Goal: Task Accomplishment & Management: Complete application form

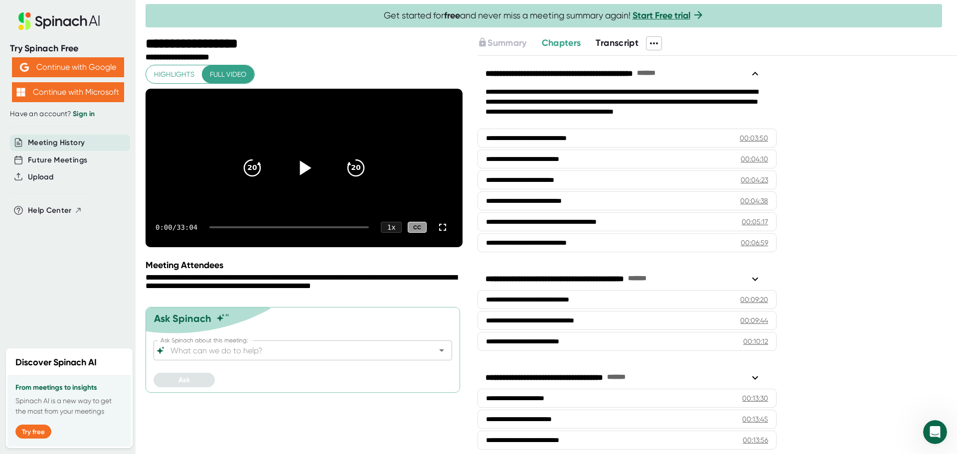
click at [307, 180] on icon at bounding box center [304, 168] width 25 height 25
click at [225, 228] on div at bounding box center [289, 227] width 160 height 2
click at [234, 228] on div at bounding box center [289, 227] width 160 height 2
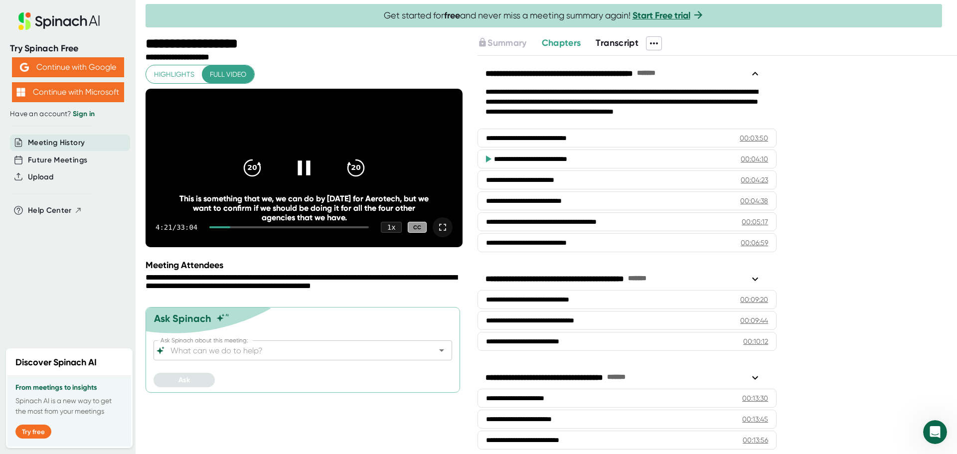
click at [449, 237] on div at bounding box center [443, 227] width 20 height 20
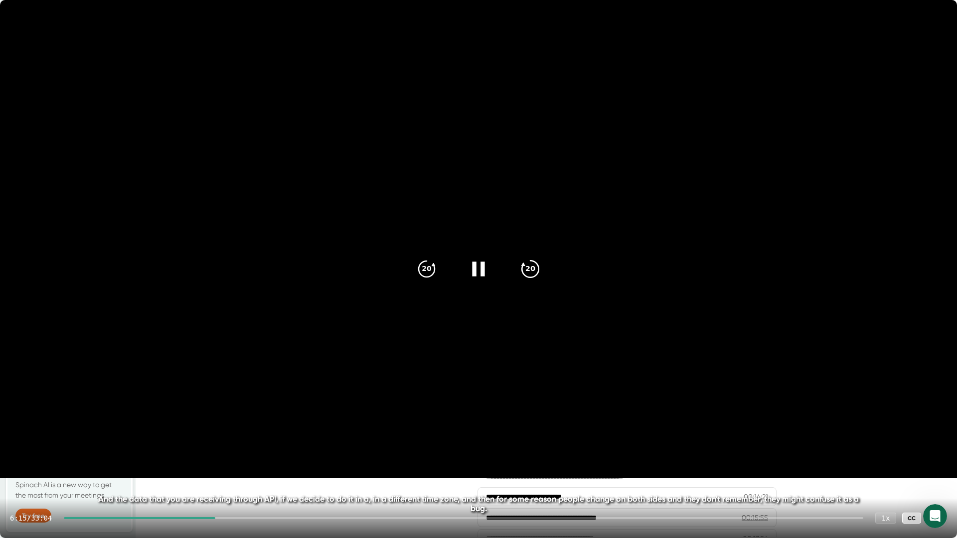
click at [526, 277] on icon "20" at bounding box center [530, 269] width 25 height 25
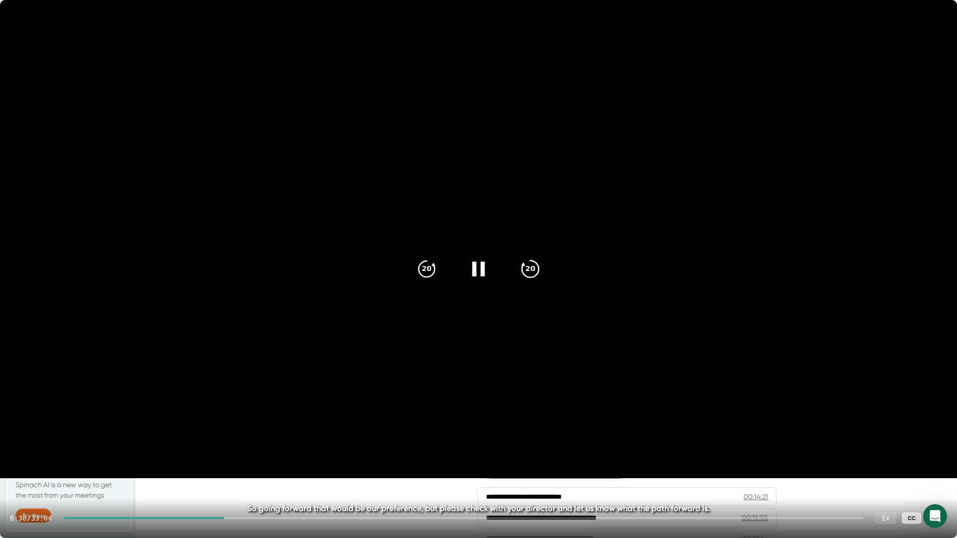
click at [524, 278] on icon "20" at bounding box center [530, 269] width 25 height 25
click at [528, 267] on icon "20" at bounding box center [530, 269] width 25 height 25
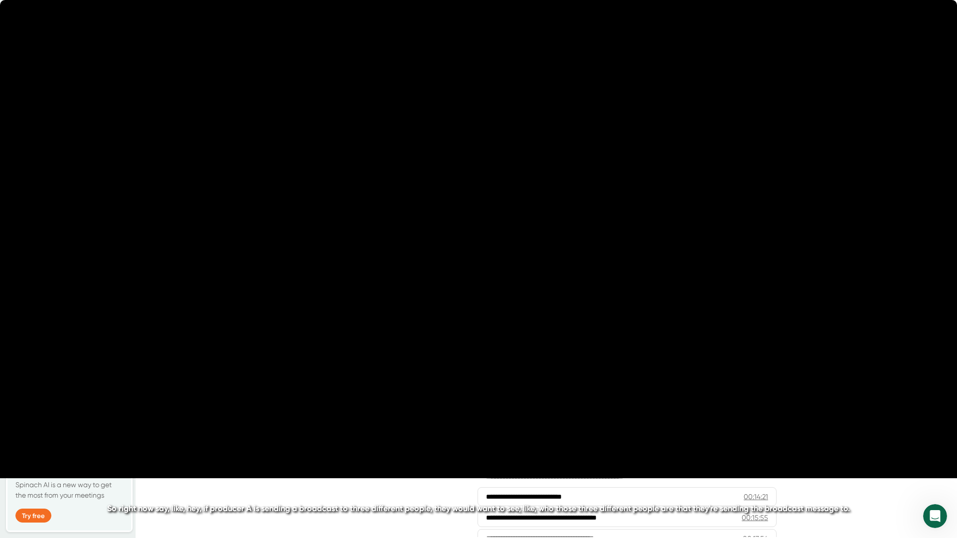
click at [528, 267] on icon "20" at bounding box center [530, 269] width 25 height 25
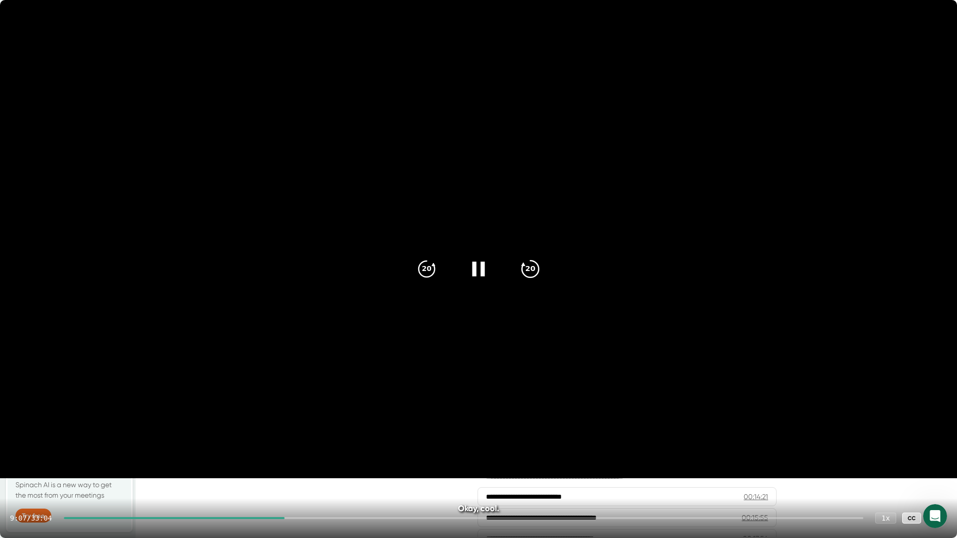
click at [532, 270] on icon "20" at bounding box center [530, 269] width 25 height 25
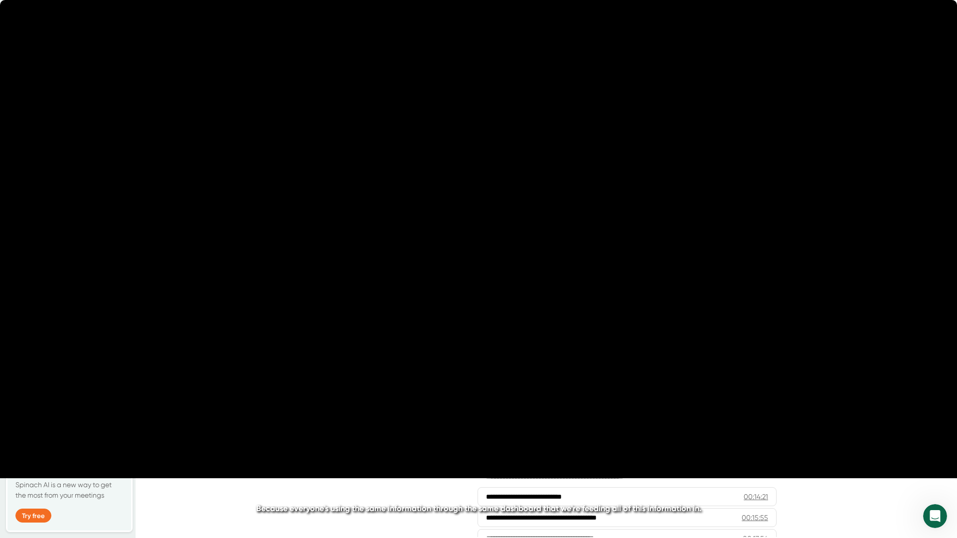
click at [532, 270] on icon "20" at bounding box center [530, 269] width 25 height 25
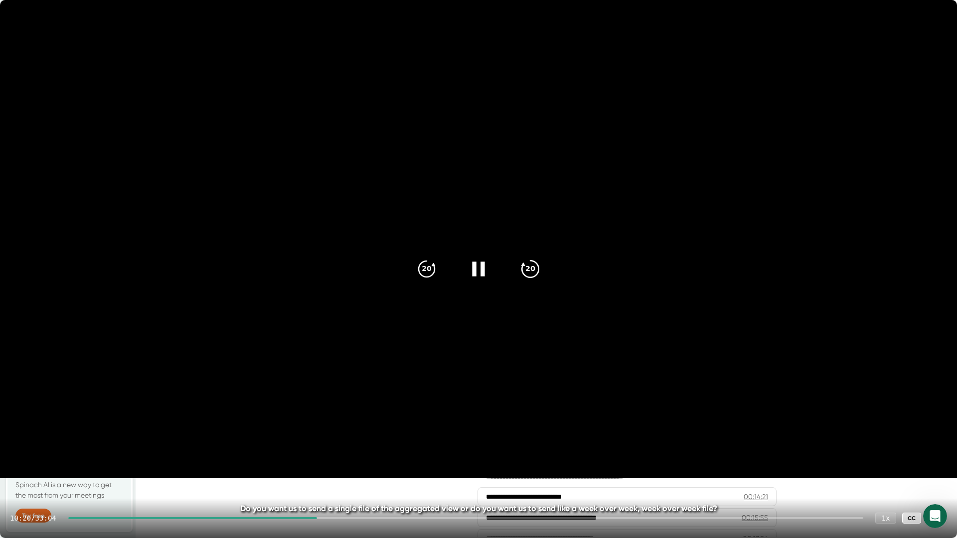
click at [537, 270] on icon "20" at bounding box center [530, 269] width 25 height 25
click at [527, 272] on icon "20" at bounding box center [530, 269] width 25 height 25
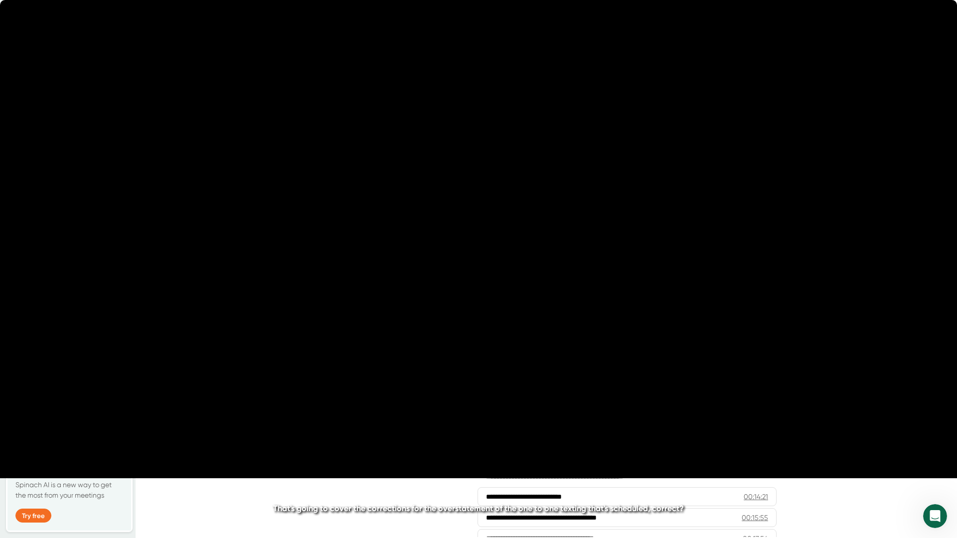
click at [527, 272] on icon "20" at bounding box center [530, 269] width 25 height 25
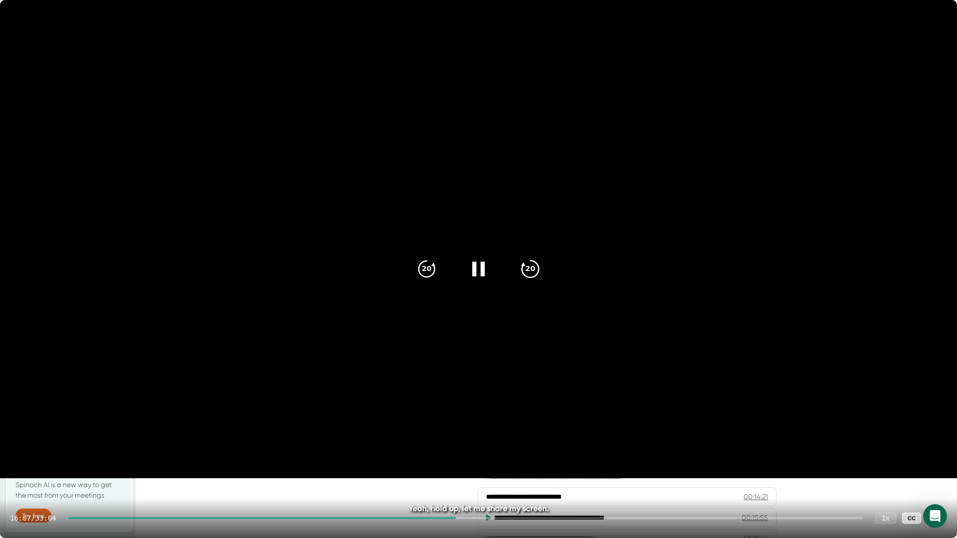
click at [534, 268] on icon "20" at bounding box center [530, 269] width 25 height 25
click at [418, 285] on div "20" at bounding box center [427, 269] width 42 height 42
click at [403, 385] on video at bounding box center [478, 239] width 957 height 479
click at [473, 271] on icon at bounding box center [478, 269] width 25 height 25
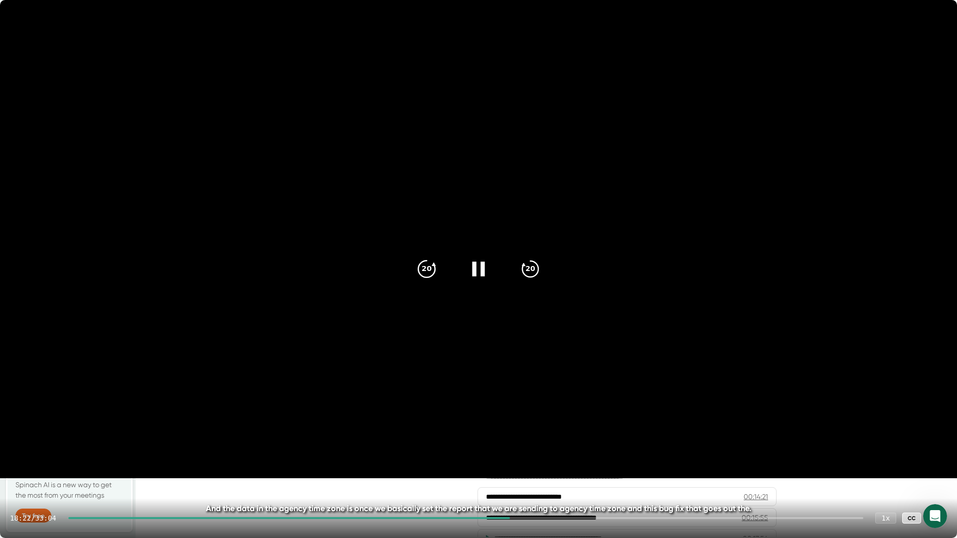
click at [434, 269] on icon "20" at bounding box center [426, 269] width 25 height 25
click at [432, 272] on icon "20" at bounding box center [426, 269] width 25 height 25
click at [406, 320] on video at bounding box center [478, 239] width 957 height 479
click at [465, 277] on div at bounding box center [479, 269] width 42 height 42
click at [473, 277] on icon at bounding box center [478, 269] width 25 height 25
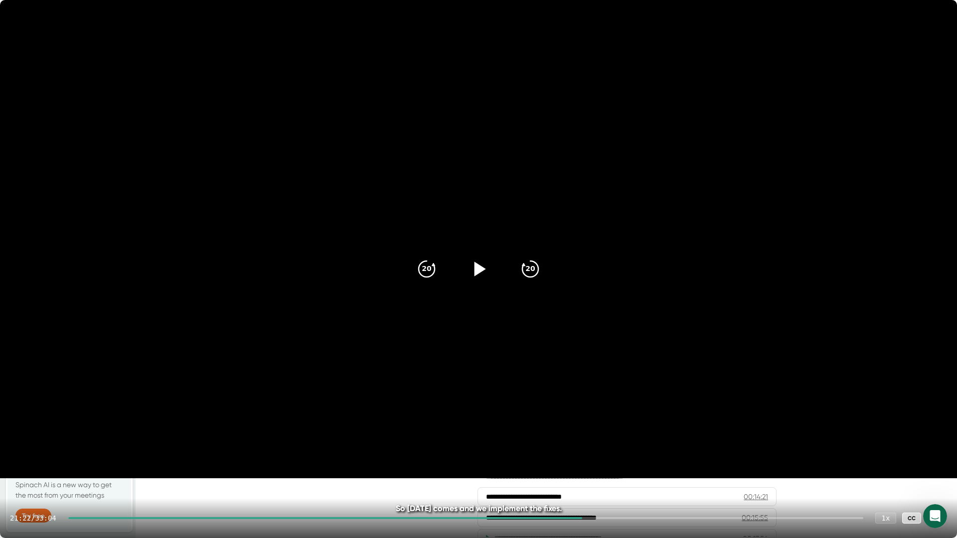
click at [938, 454] on icon at bounding box center [937, 518] width 12 height 12
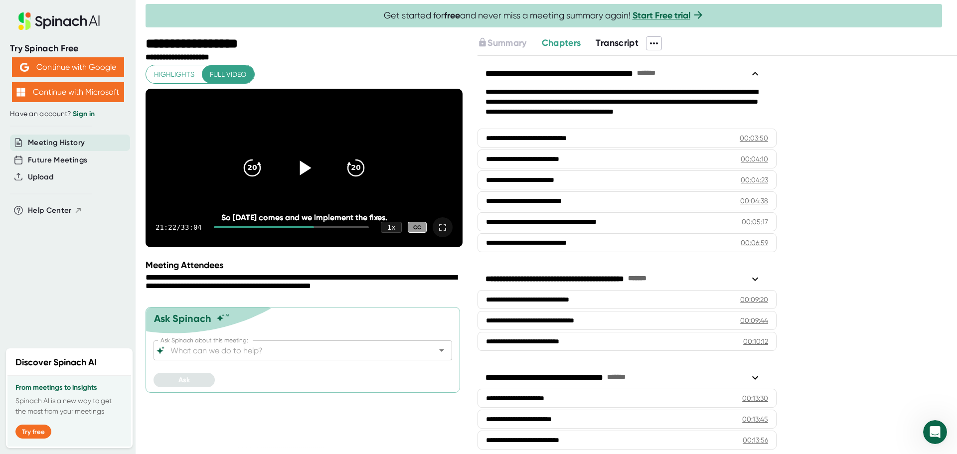
click at [661, 45] on span at bounding box center [654, 43] width 15 height 13
click at [686, 112] on div "Download Video" at bounding box center [687, 112] width 63 height 10
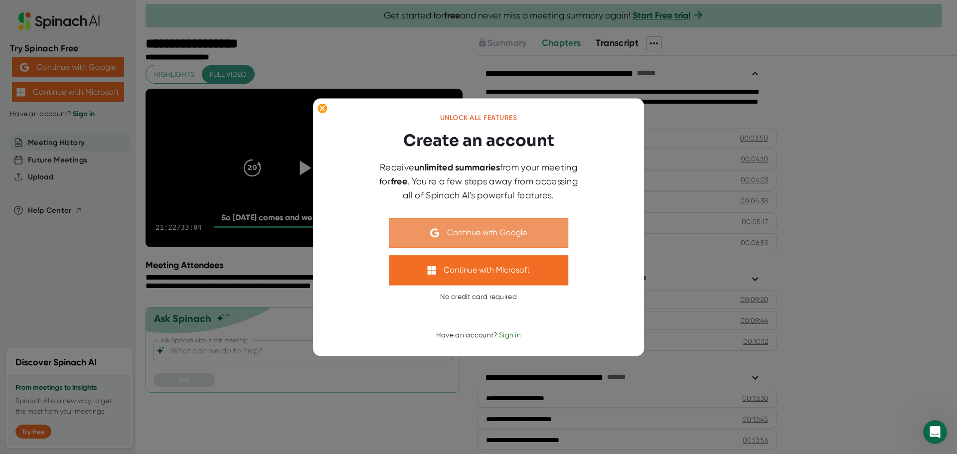
click at [551, 235] on button "Continue with Google" at bounding box center [478, 233] width 179 height 30
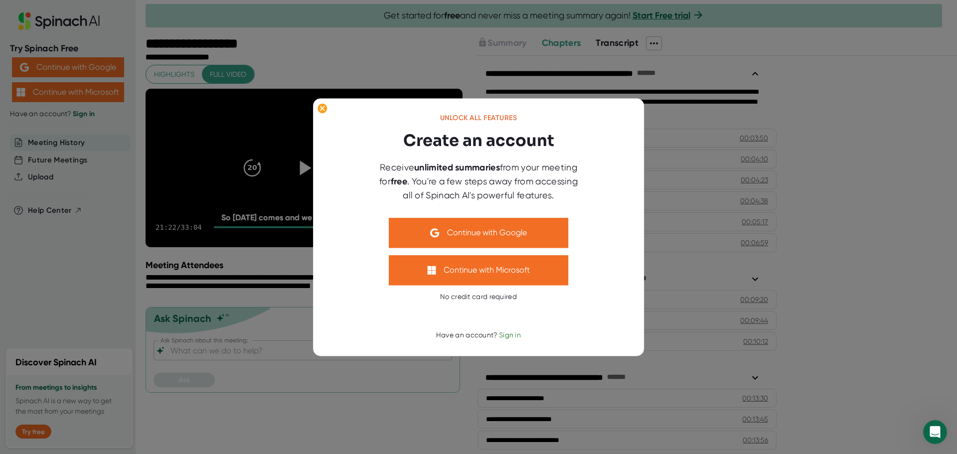
click at [832, 274] on div at bounding box center [478, 227] width 957 height 454
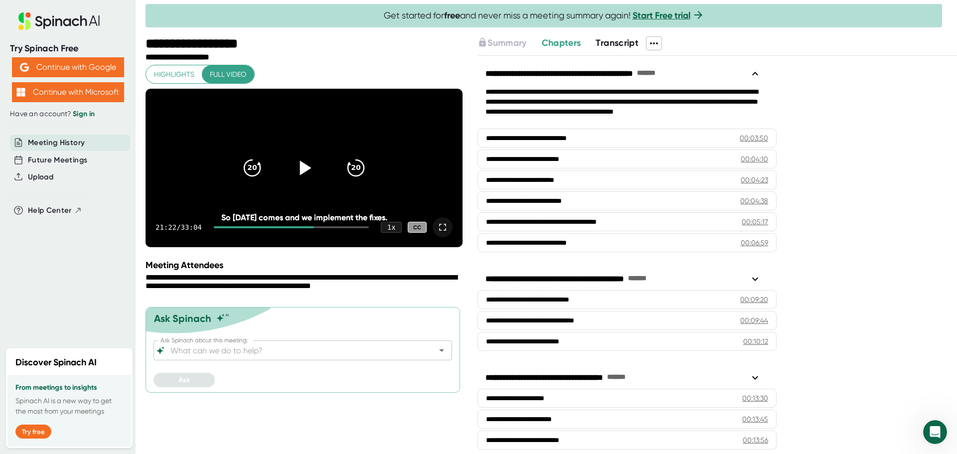
click at [654, 42] on icon at bounding box center [654, 43] width 12 height 12
click at [679, 111] on div "Download Video" at bounding box center [687, 112] width 63 height 10
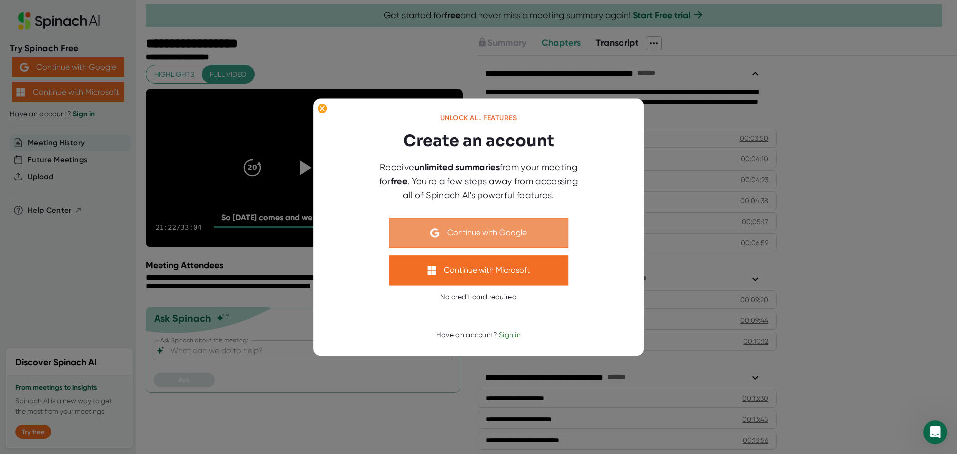
click at [514, 239] on button "Continue with Google" at bounding box center [478, 233] width 179 height 30
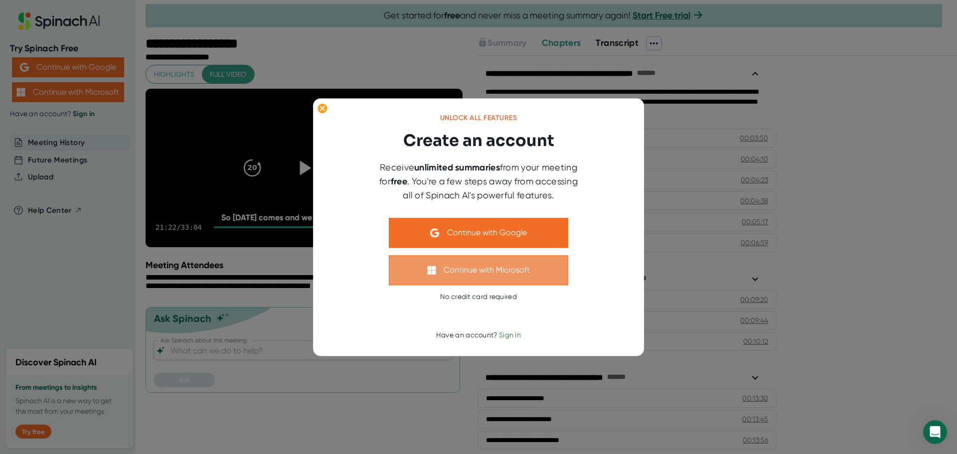
click at [486, 269] on button "Continue with Microsoft" at bounding box center [478, 270] width 179 height 30
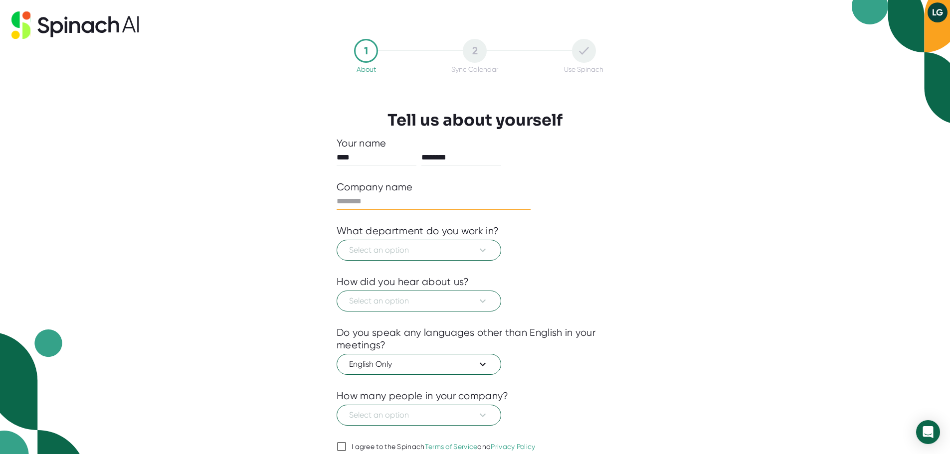
click at [370, 201] on input "text" at bounding box center [433, 201] width 194 height 16
type input "*******"
click at [391, 250] on span "Select an option" at bounding box center [419, 250] width 140 height 12
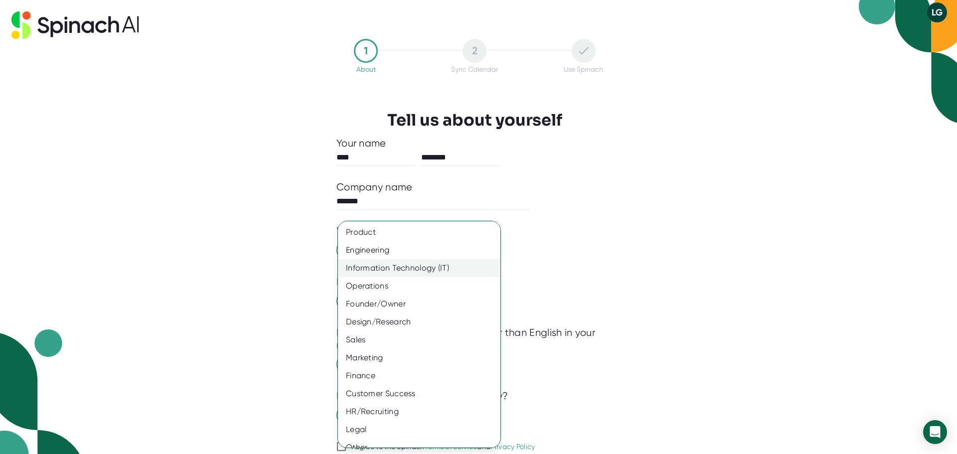
click at [393, 264] on div "Information Technology (IT)" at bounding box center [423, 268] width 170 height 18
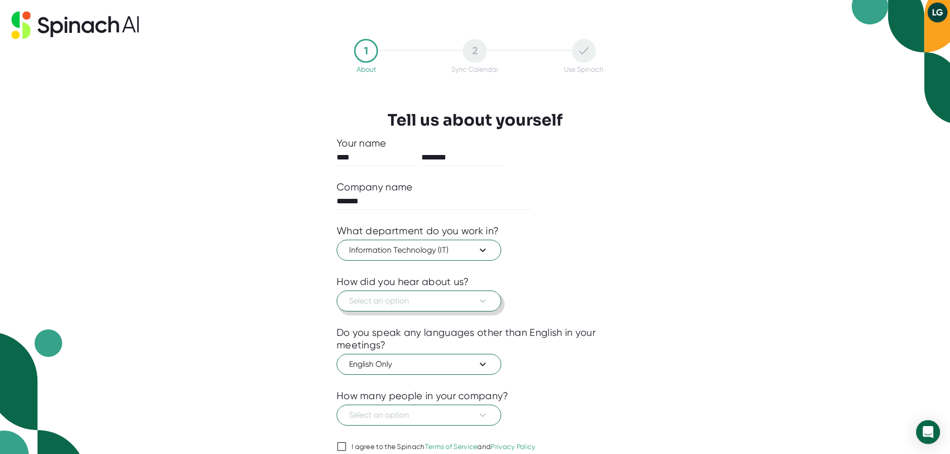
click at [391, 299] on span "Select an option" at bounding box center [419, 301] width 140 height 12
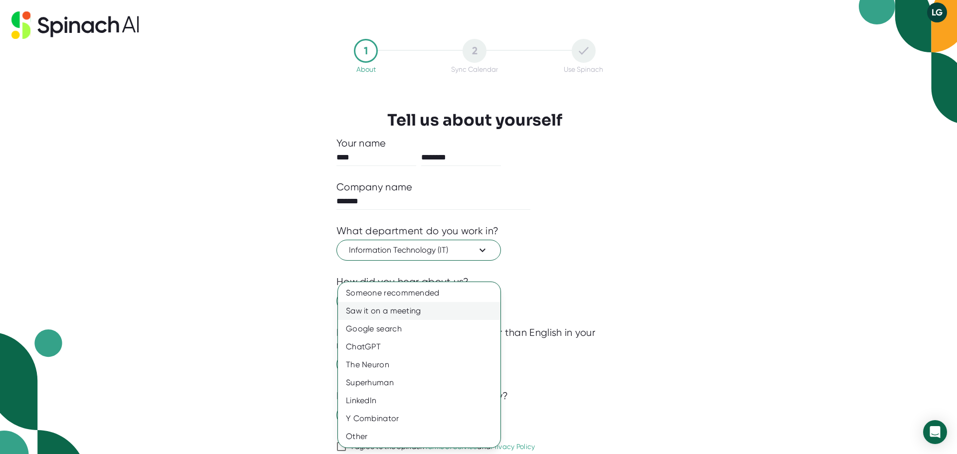
click at [390, 314] on div "Saw it on a meeting" at bounding box center [419, 311] width 163 height 18
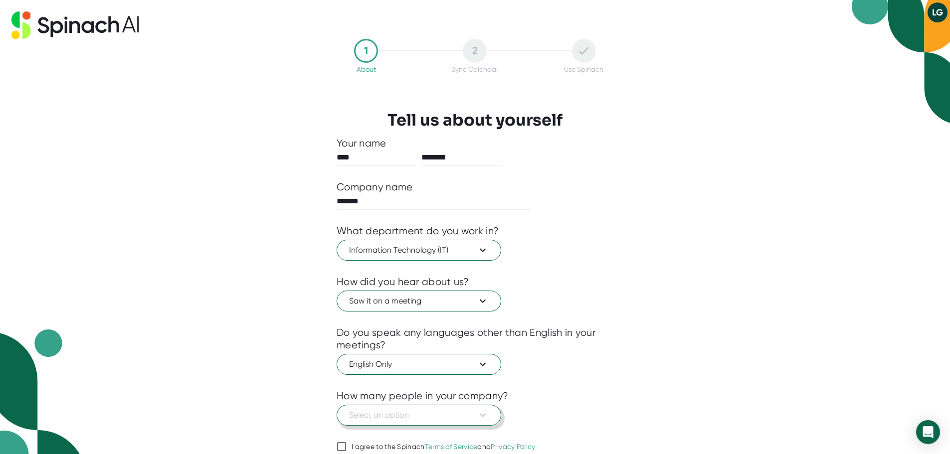
click at [394, 418] on span "Select an option" at bounding box center [419, 415] width 140 height 12
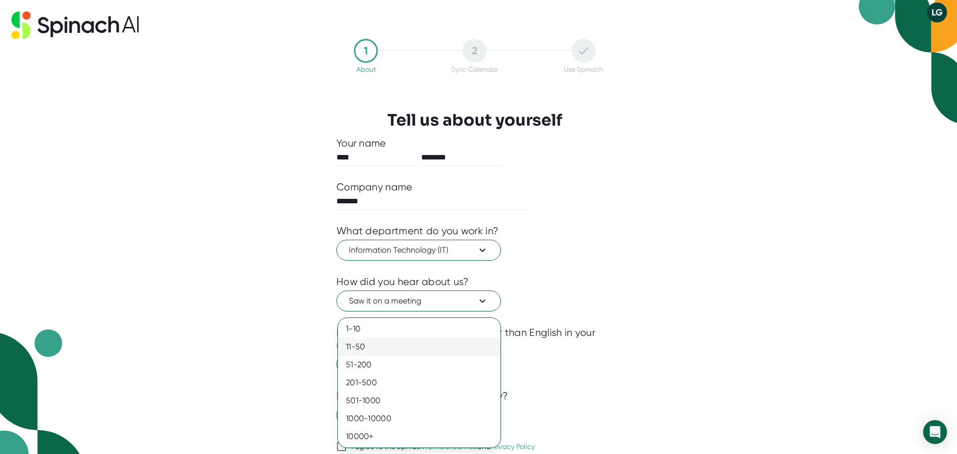
click at [379, 351] on div "11-50" at bounding box center [419, 347] width 163 height 18
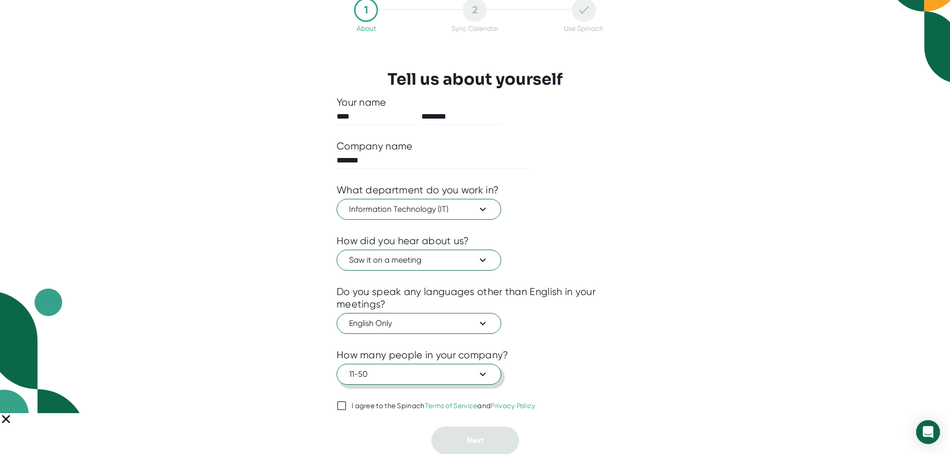
scroll to position [41, 0]
click at [342, 405] on input "I agree to the Spinach Terms of Service and Privacy Policy" at bounding box center [341, 405] width 10 height 12
checkbox input "true"
click at [475, 441] on span "Next" at bounding box center [475, 439] width 17 height 9
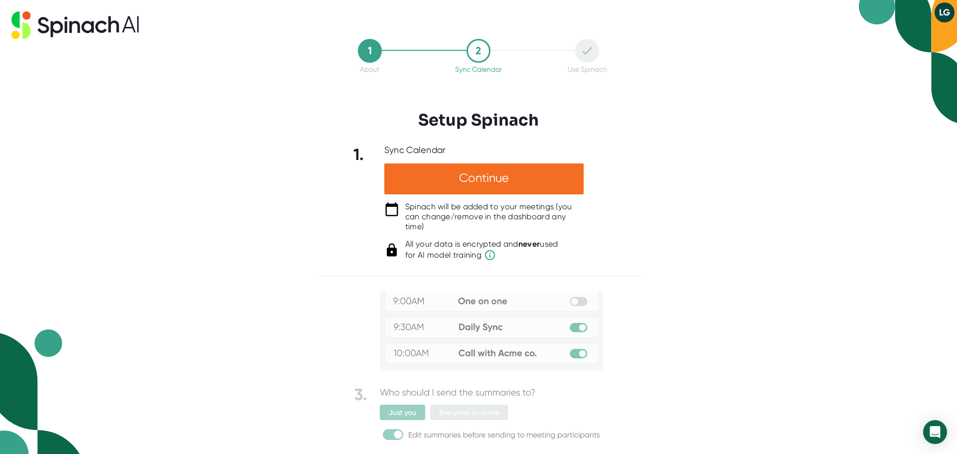
scroll to position [52, 0]
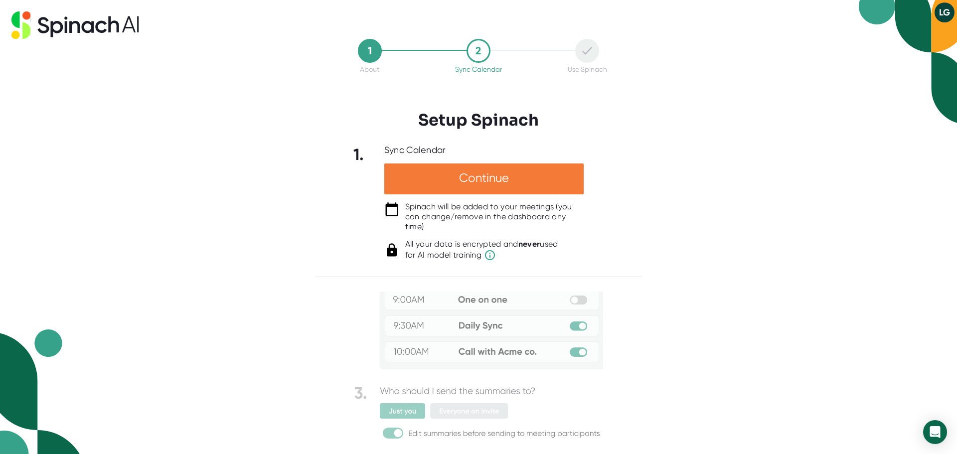
click at [462, 186] on div "Continue" at bounding box center [483, 178] width 199 height 31
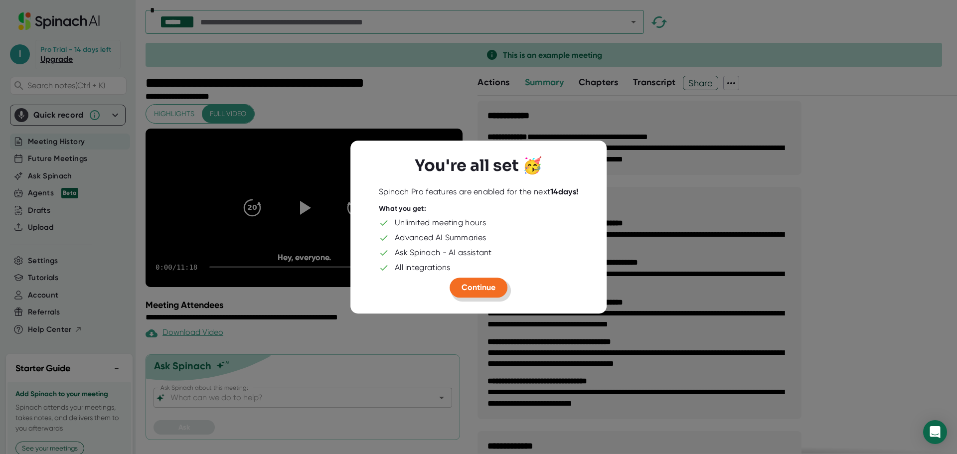
click at [474, 283] on span "Continue" at bounding box center [479, 287] width 34 height 9
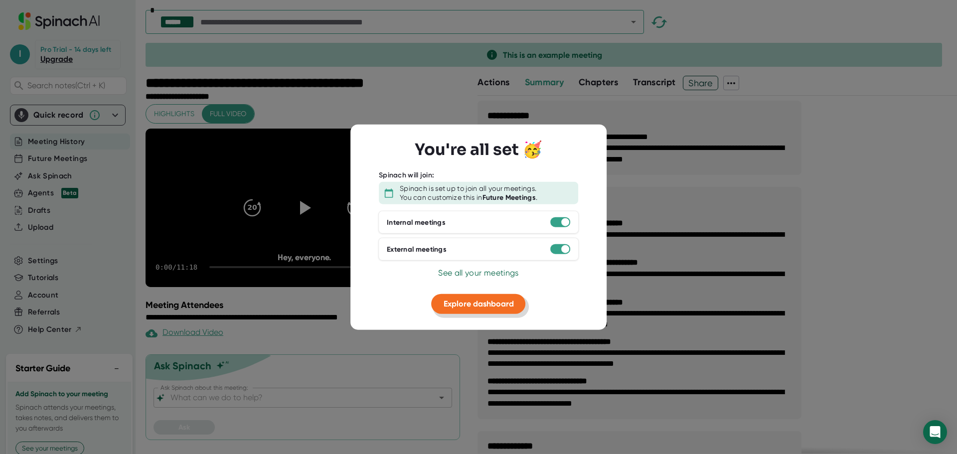
click at [487, 306] on span "Explore dashboard" at bounding box center [479, 303] width 70 height 9
